Goal: Information Seeking & Learning: Learn about a topic

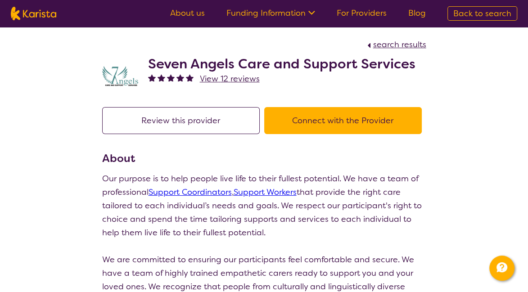
click at [182, 12] on link "About us" at bounding box center [187, 13] width 35 height 11
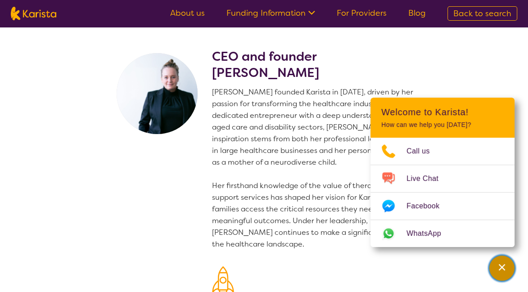
click at [501, 272] on div "Channel Menu" at bounding box center [502, 269] width 18 height 20
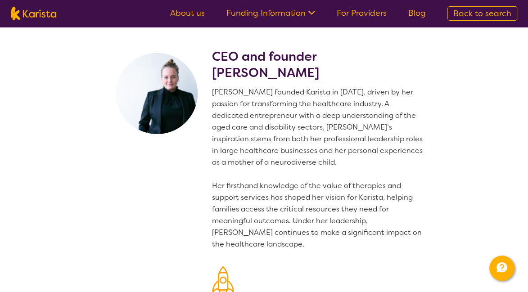
click at [273, 111] on p "[PERSON_NAME] founded Karista in [DATE], driven by her passion for transforming…" at bounding box center [319, 168] width 214 height 164
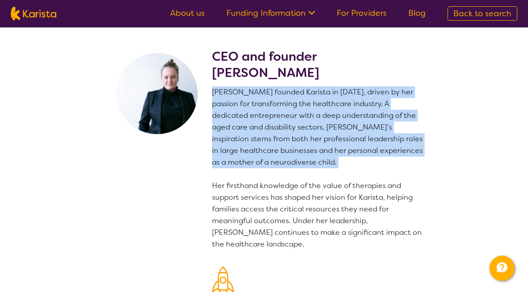
drag, startPoint x: 209, startPoint y: 94, endPoint x: 295, endPoint y: 176, distance: 118.5
click at [295, 176] on section "CEO and founder [PERSON_NAME] [PERSON_NAME] founded Karista in [DATE], driven b…" at bounding box center [264, 220] width 346 height 386
click at [295, 176] on p "[PERSON_NAME] founded Karista in [DATE], driven by her passion for transforming…" at bounding box center [319, 168] width 214 height 164
drag, startPoint x: 286, startPoint y: 162, endPoint x: 206, endPoint y: 95, distance: 104.3
click at [205, 95] on section "CEO and founder [PERSON_NAME] [PERSON_NAME] founded Karista in [DATE], driven b…" at bounding box center [264, 220] width 346 height 386
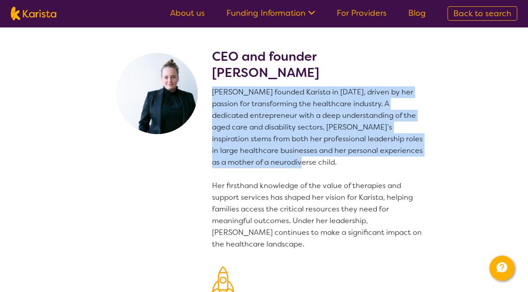
click at [206, 95] on section "CEO and founder [PERSON_NAME] [PERSON_NAME] founded Karista in [DATE], driven b…" at bounding box center [264, 220] width 346 height 386
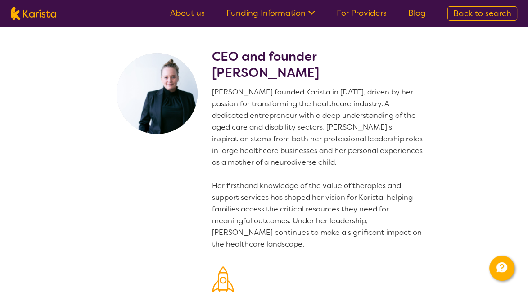
click at [21, 13] on img at bounding box center [34, 14] width 46 height 14
select select "HCP"
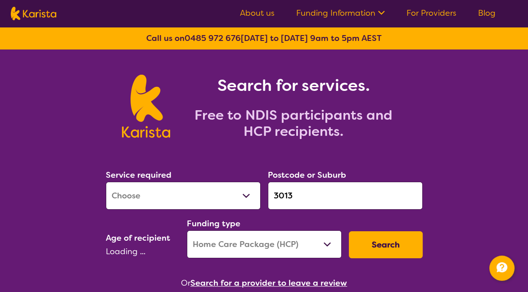
select select "AG"
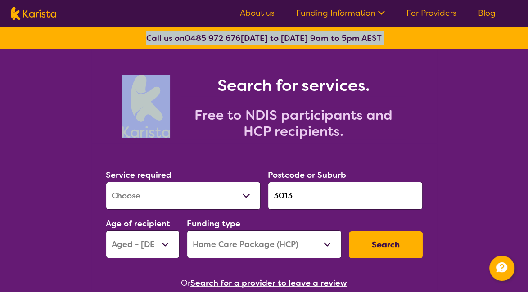
drag, startPoint x: 419, startPoint y: 59, endPoint x: 282, endPoint y: 30, distance: 139.4
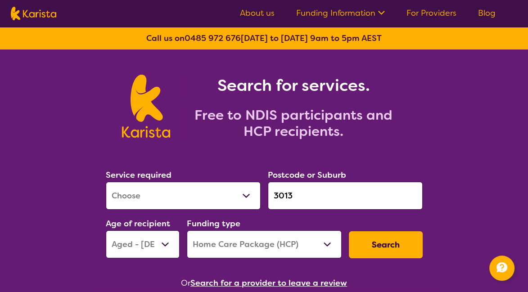
click at [113, 43] on div "Call us on [PHONE_NUMBER] [DATE] to [DATE] 9am to 5pm AEST" at bounding box center [264, 38] width 528 height 23
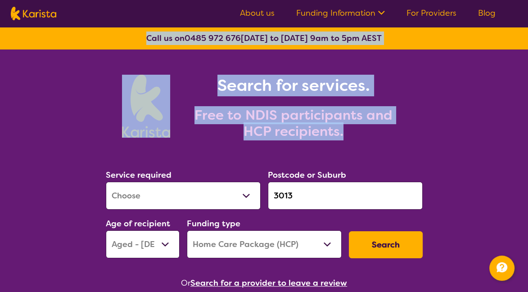
drag, startPoint x: 113, startPoint y: 43, endPoint x: 378, endPoint y: 132, distance: 280.5
click at [378, 132] on h2 "Free to NDIS participants and HCP recipients." at bounding box center [293, 123] width 225 height 32
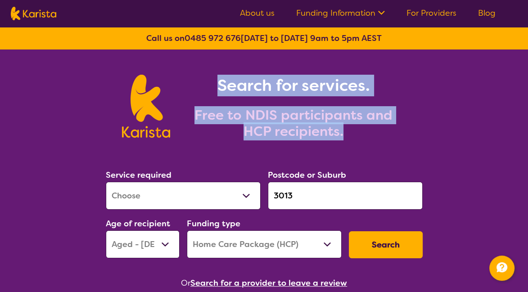
drag, startPoint x: 380, startPoint y: 132, endPoint x: 214, endPoint y: 79, distance: 174.7
click at [214, 79] on div "Search for services. Free to NDIS participants and HCP recipients." at bounding box center [288, 107] width 236 height 65
click at [214, 79] on h1 "Search for services." at bounding box center [293, 86] width 225 height 22
drag, startPoint x: 214, startPoint y: 80, endPoint x: 419, endPoint y: 137, distance: 212.3
click at [419, 137] on div "Search for services. Free to NDIS participants and HCP recipients." at bounding box center [264, 107] width 317 height 65
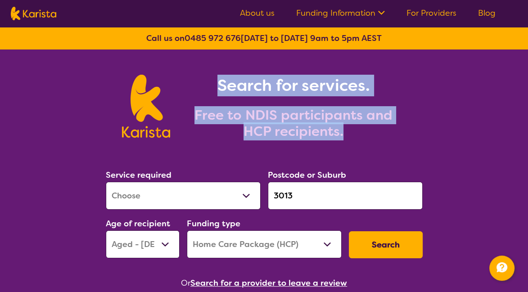
click at [419, 137] on div "Search for services. Free to NDIS participants and HCP recipients." at bounding box center [264, 107] width 317 height 65
